Goal: Navigation & Orientation: Find specific page/section

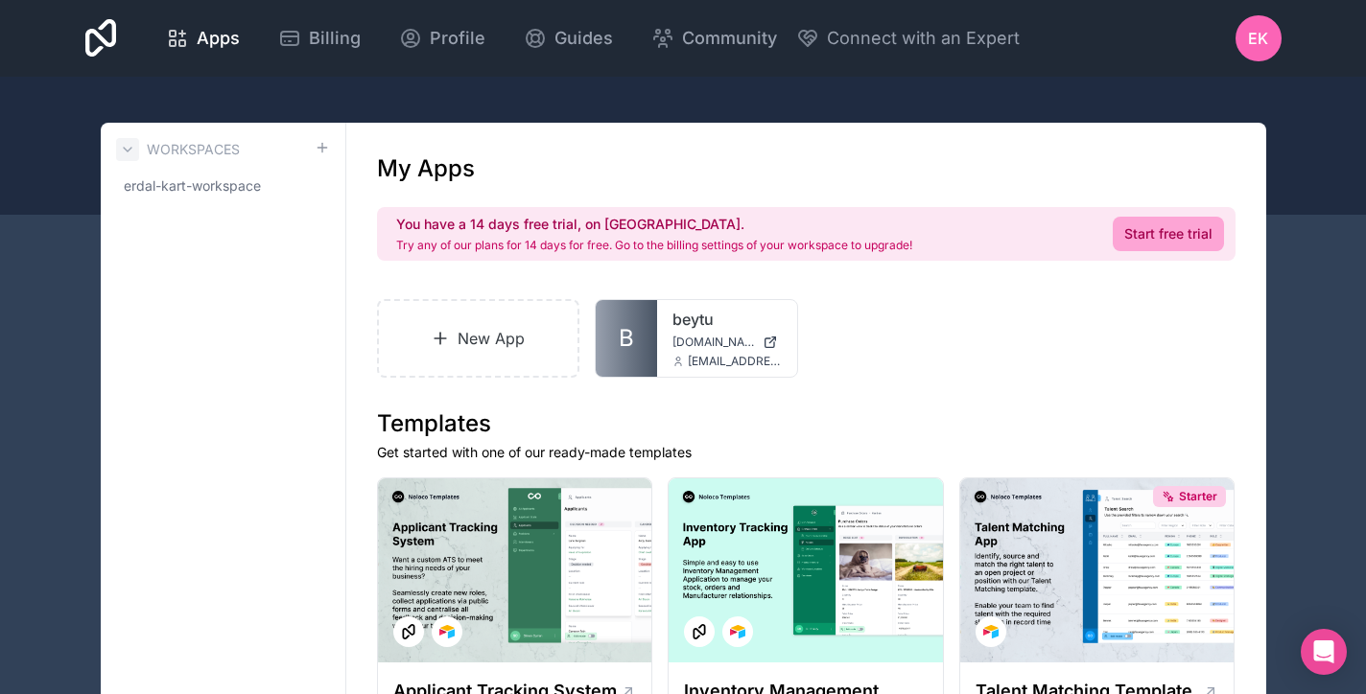
click at [129, 146] on icon at bounding box center [127, 149] width 15 height 15
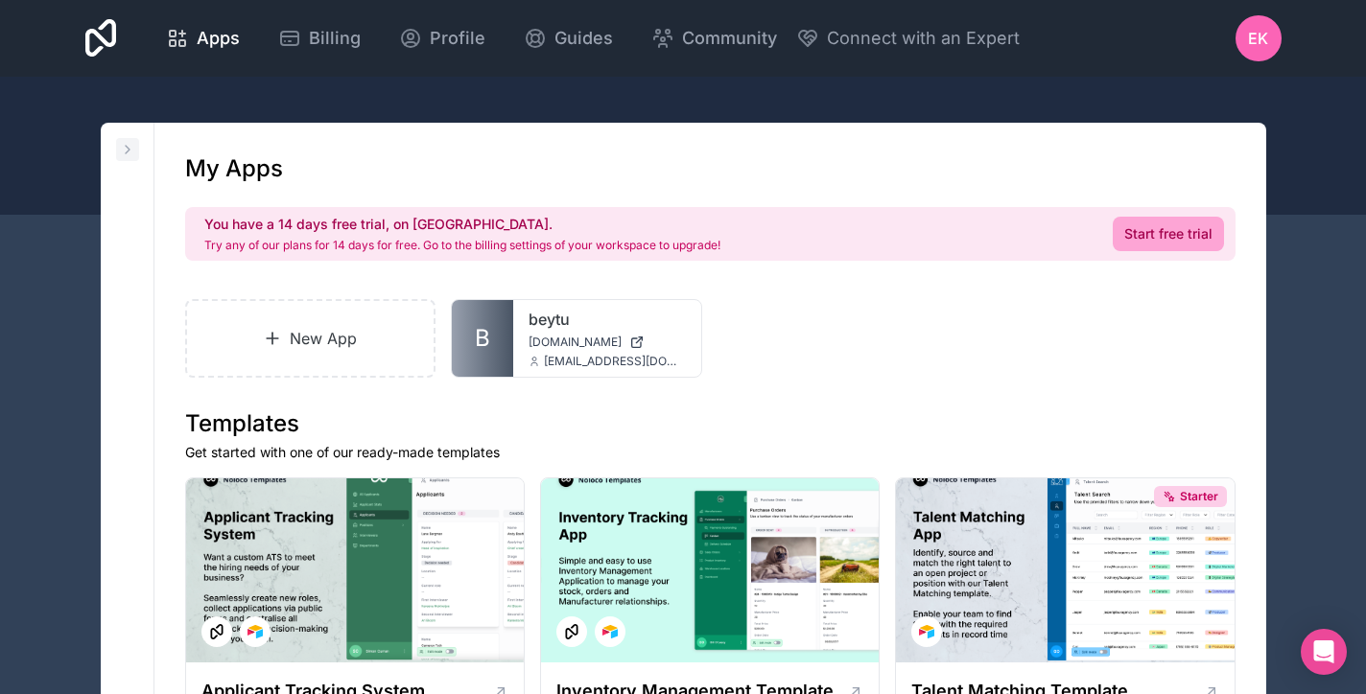
click at [129, 148] on icon at bounding box center [127, 149] width 15 height 15
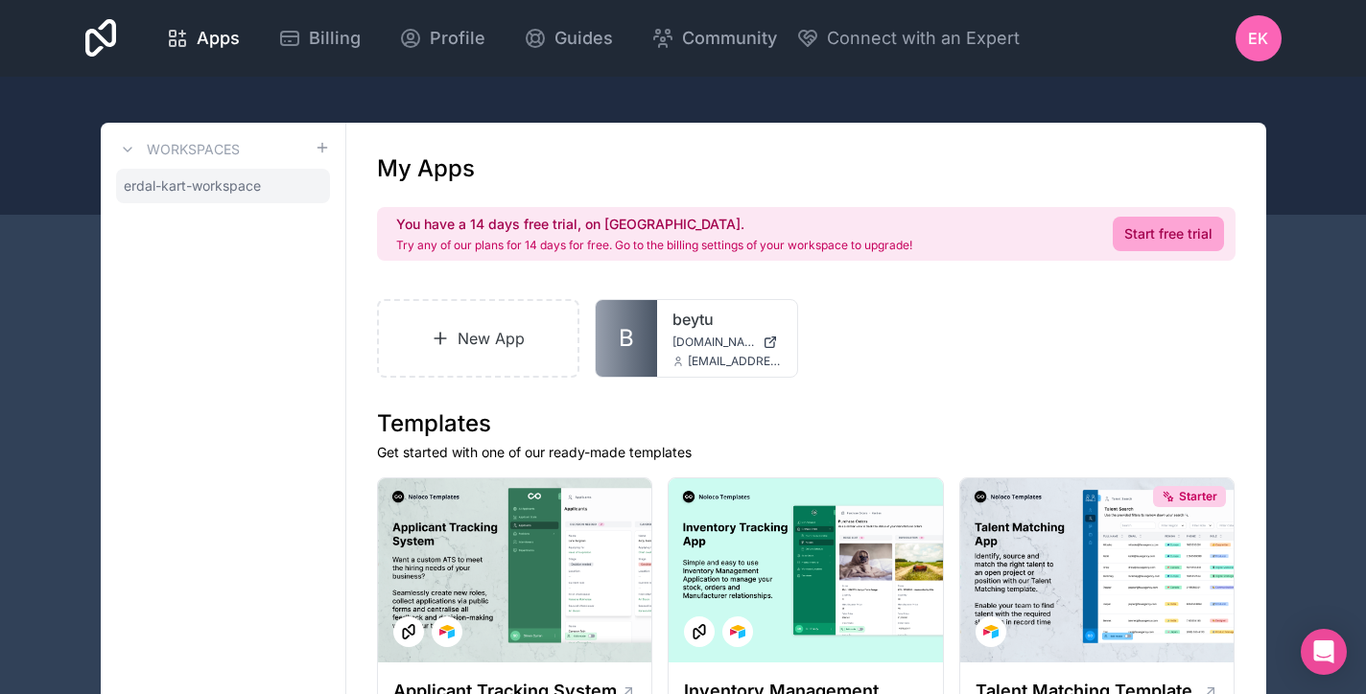
click at [0, 0] on icon at bounding box center [0, 0] width 0 height 0
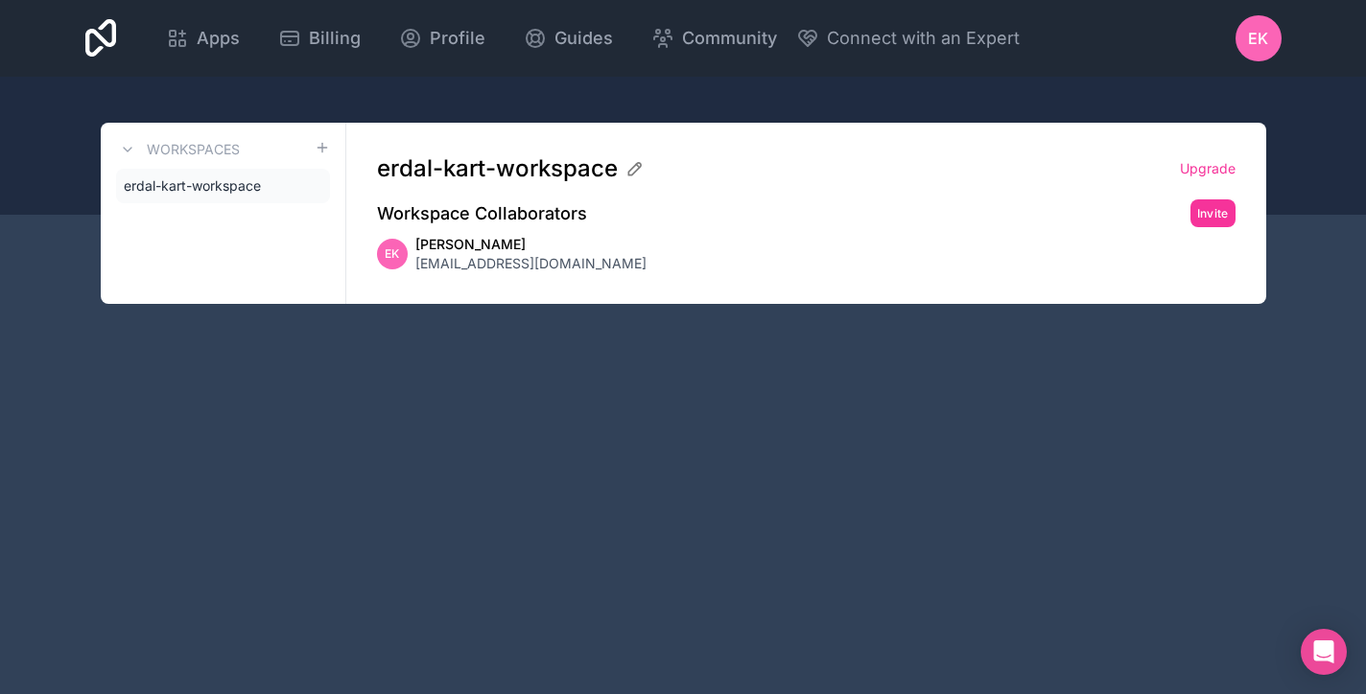
click at [0, 0] on icon at bounding box center [0, 0] width 0 height 0
click at [128, 149] on icon at bounding box center [127, 149] width 15 height 15
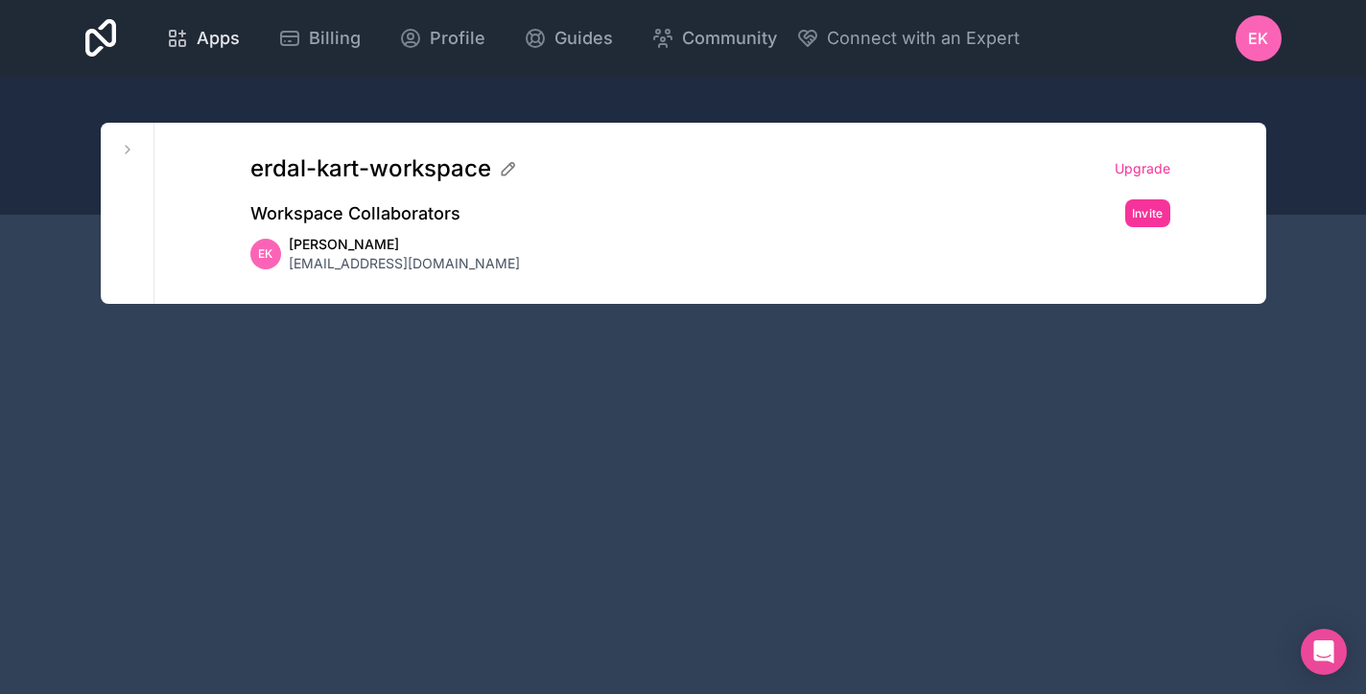
click at [240, 32] on span "Apps" at bounding box center [218, 38] width 43 height 27
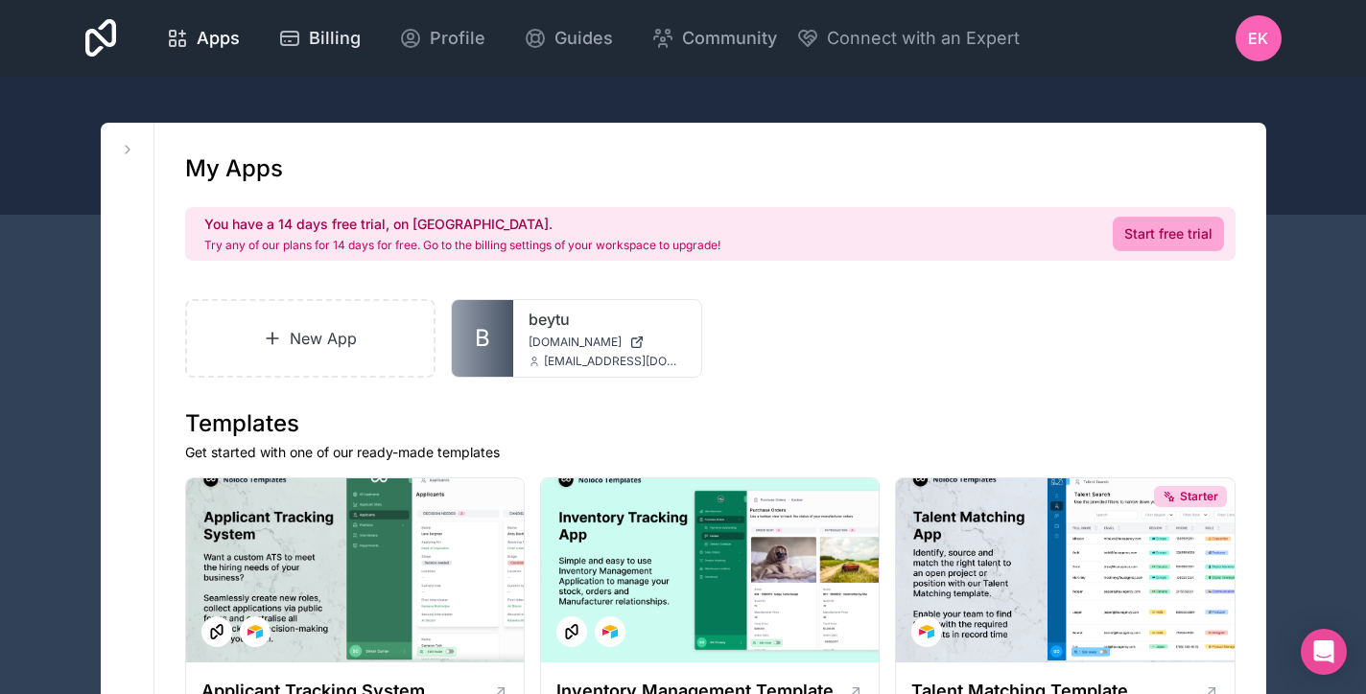
click at [361, 30] on span "Billing" at bounding box center [335, 38] width 52 height 27
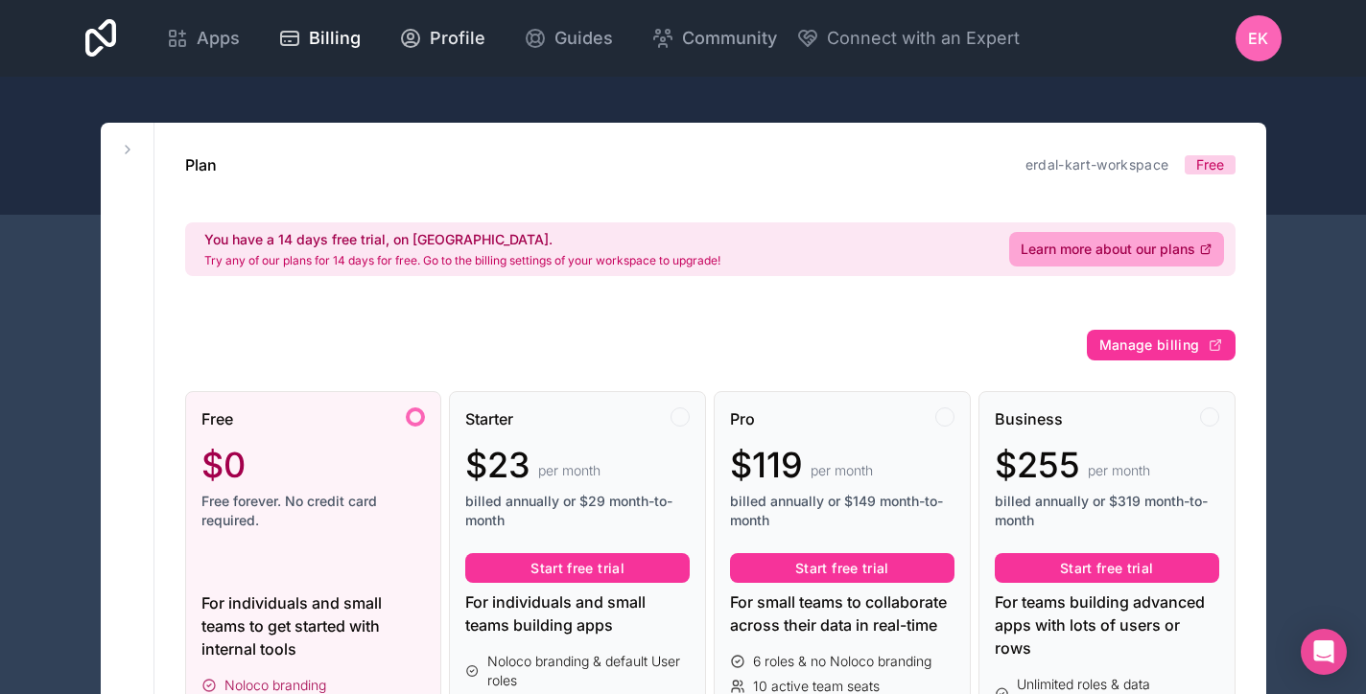
click at [485, 28] on span "Profile" at bounding box center [458, 38] width 56 height 27
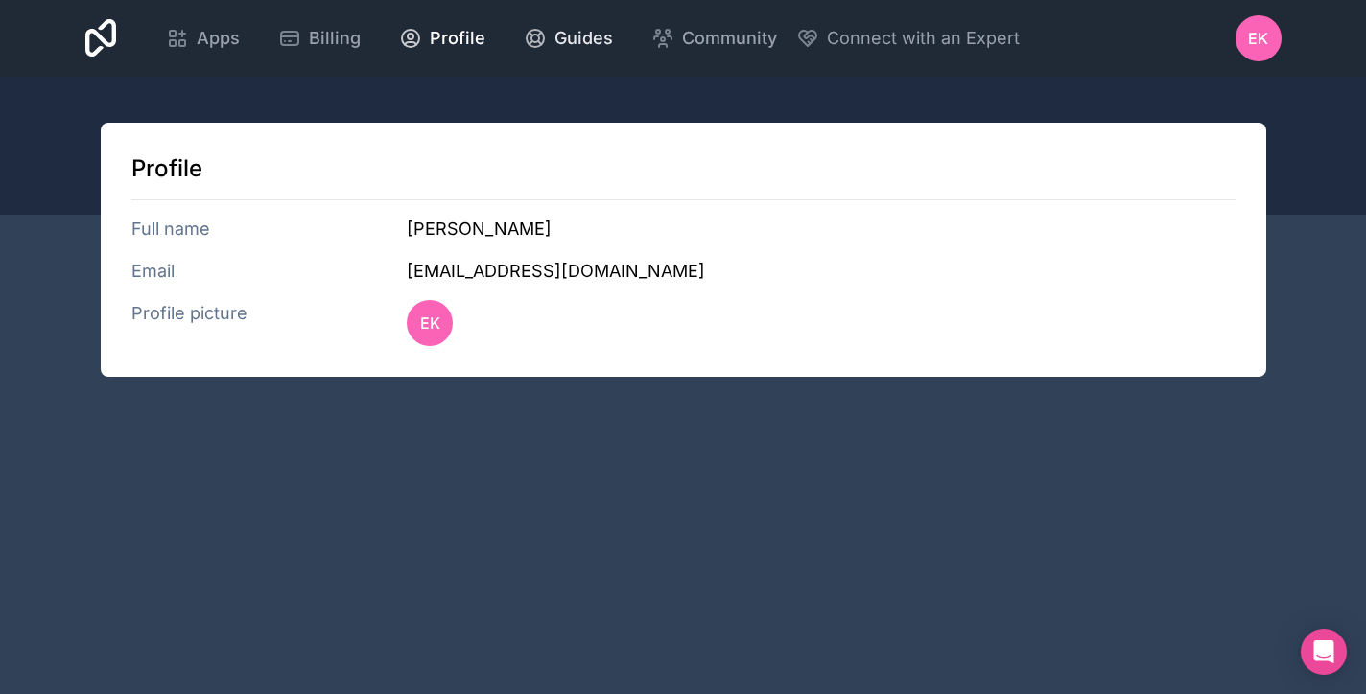
click at [613, 31] on span "Guides" at bounding box center [583, 38] width 59 height 27
click at [182, 35] on icon at bounding box center [182, 34] width 0 height 6
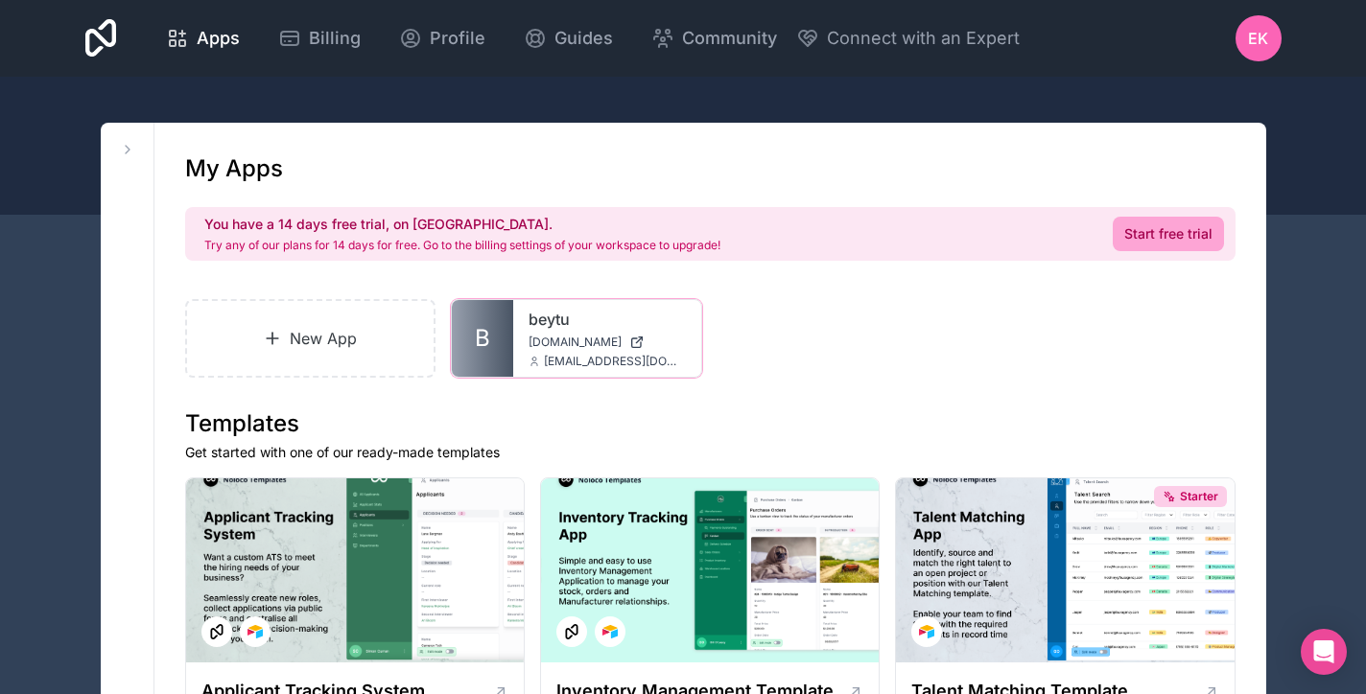
click at [549, 331] on div "beytu [DOMAIN_NAME] [EMAIL_ADDRESS][DOMAIN_NAME]" at bounding box center [607, 338] width 188 height 77
click at [547, 326] on link "beytu" at bounding box center [606, 319] width 157 height 23
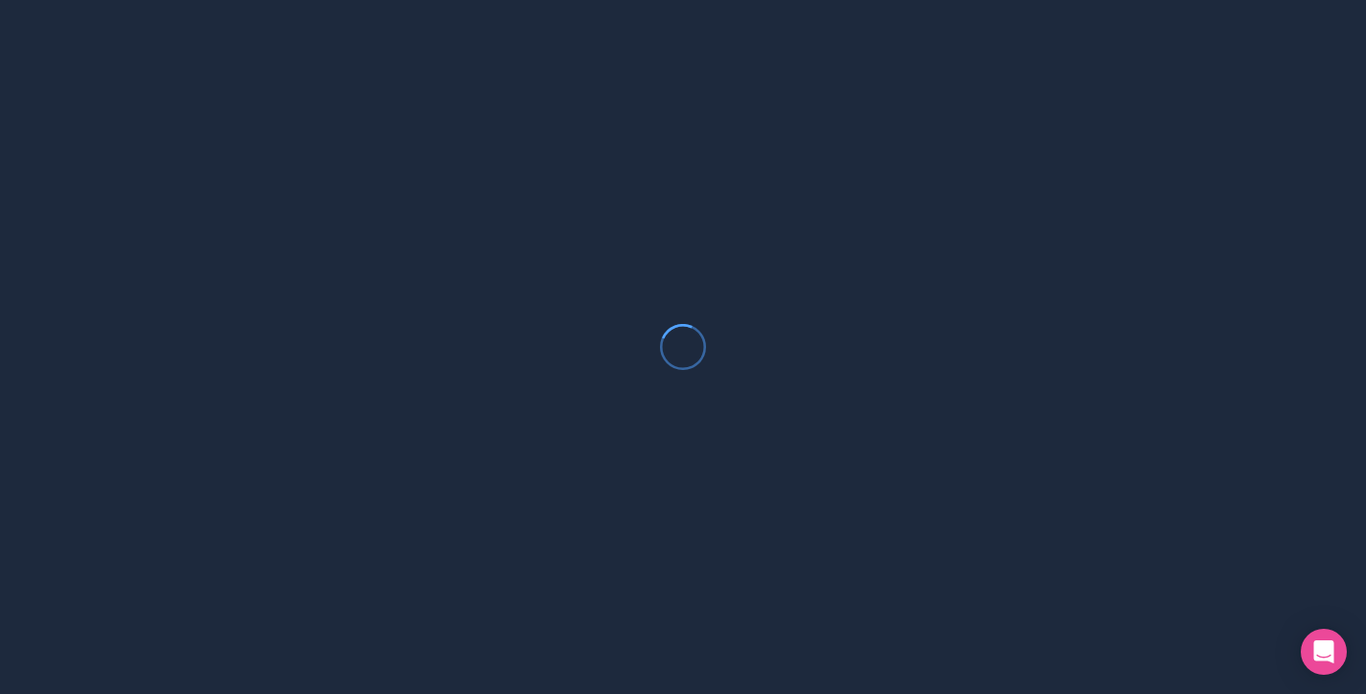
click at [547, 326] on div at bounding box center [683, 347] width 1366 height 694
